Goal: Ask a question

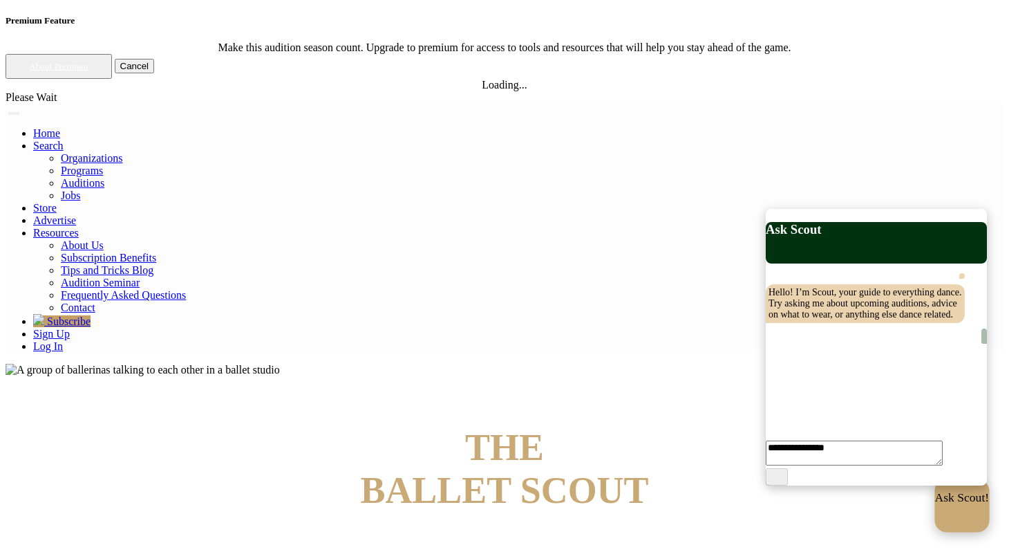
click at [935, 492] on div "Ask Scout!" at bounding box center [962, 511] width 55 height 41
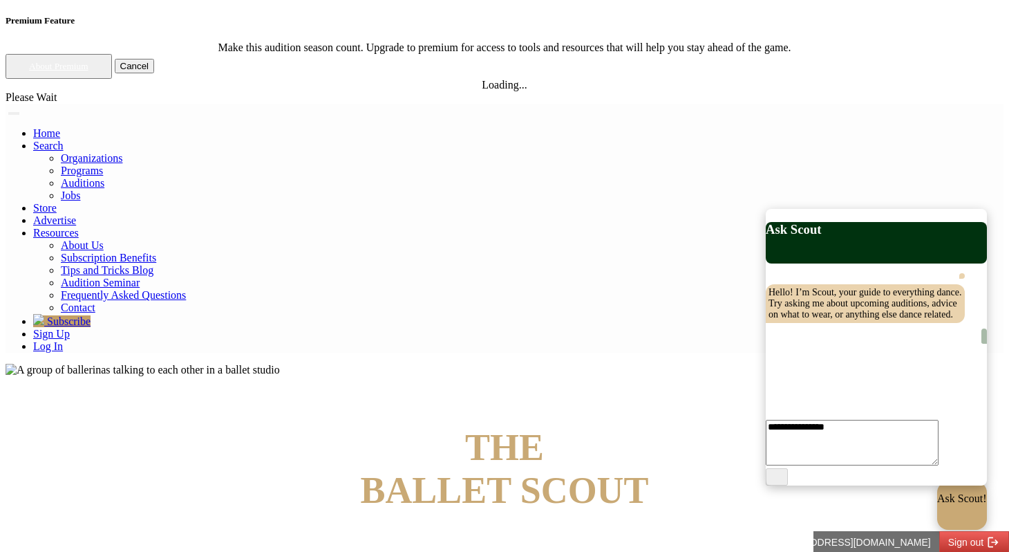
click at [831, 458] on textarea at bounding box center [852, 443] width 173 height 46
type textarea "**********"
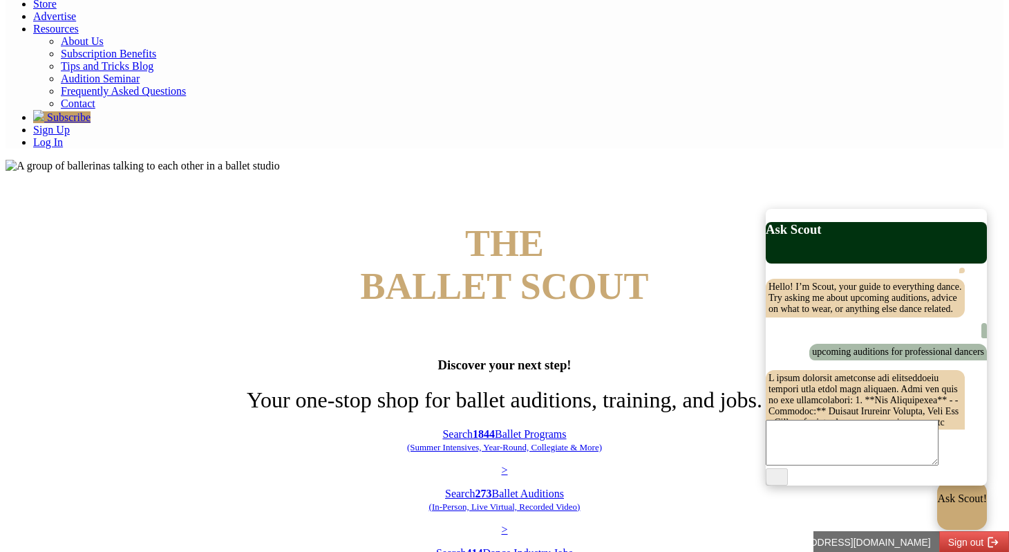
scroll to position [436, 0]
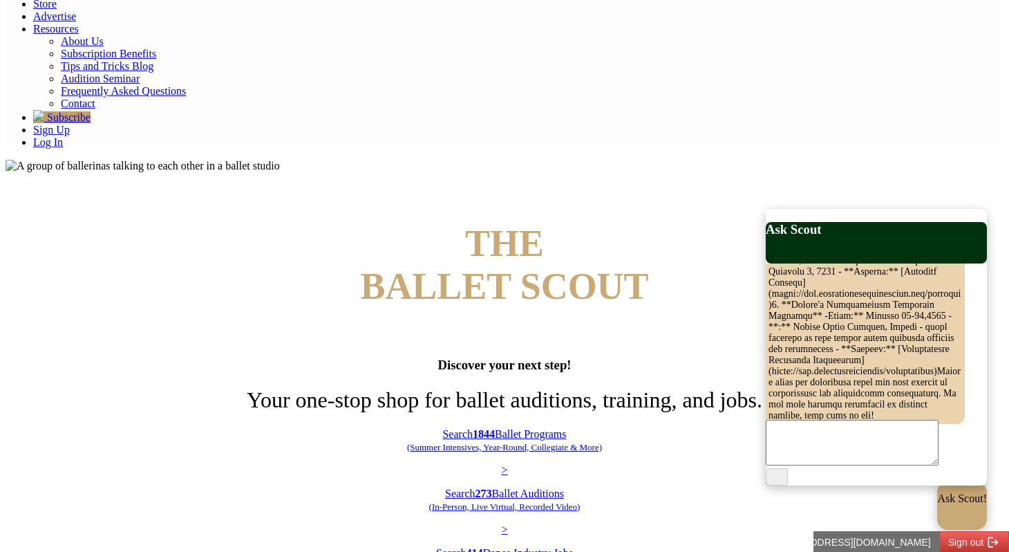
click at [657, 263] on div "THE BALLET SCOUT Discover your next step! Your one-stop shop for ballet auditio…" at bounding box center [505, 408] width 998 height 373
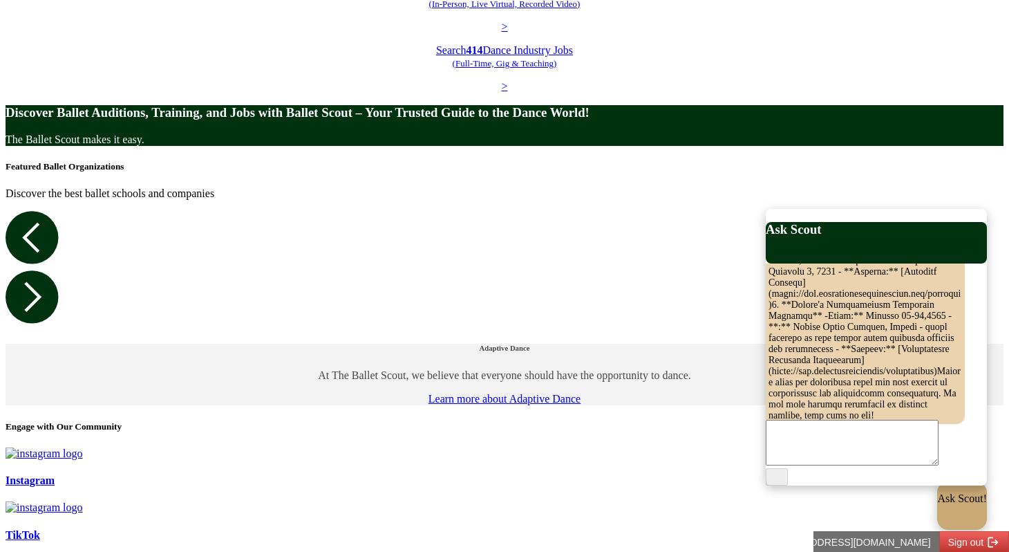
scroll to position [0, 0]
